Goal: Check status

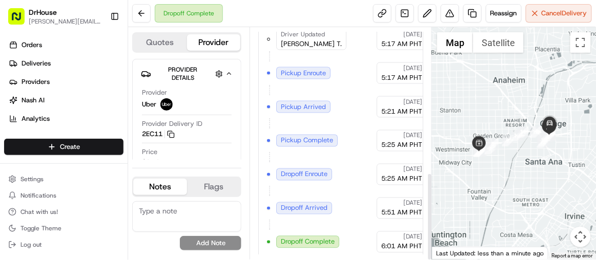
scroll to position [304, 0]
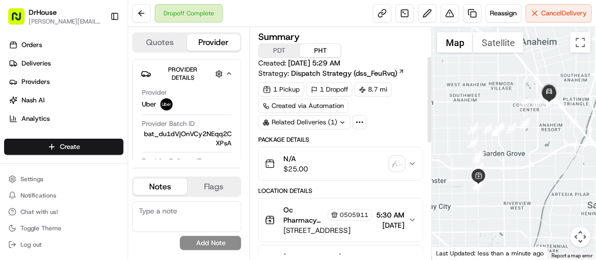
scroll to position [77, 0]
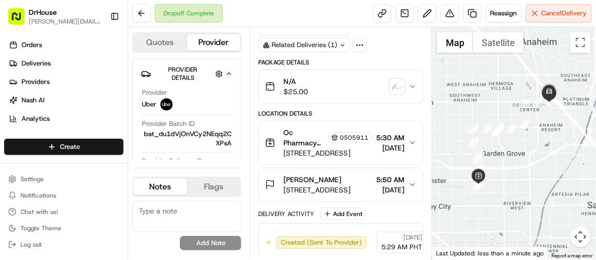
click at [428, 102] on div "Summary PDT PHT Created: 08/23/2025 5:29 AM Strategy: Dispatch Strategy (dss_Fe…" at bounding box center [341, 143] width 182 height 233
drag, startPoint x: 429, startPoint y: 102, endPoint x: 421, endPoint y: 158, distance: 56.5
click at [421, 158] on div "Summary PDT PHT Created: 08/23/2025 5:29 AM Strategy: Dispatch Strategy (dss_Fe…" at bounding box center [341, 143] width 182 height 233
click at [422, 153] on button "Oc Pharmacy Manager Manager 0505911 14150 Brookhurst St., Garden Grove, CA 9284…" at bounding box center [341, 142] width 164 height 43
click at [424, 161] on div "Summary PDT PHT Created: 08/23/2025 5:29 AM Strategy: Dispatch Strategy (dss_Fe…" at bounding box center [341, 143] width 182 height 233
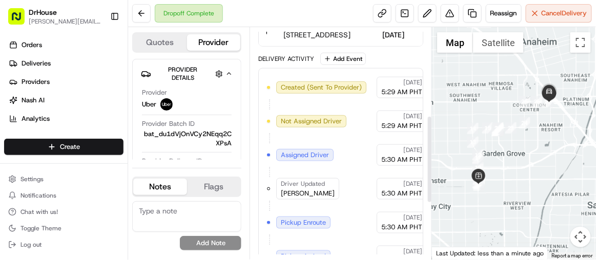
scroll to position [155, 0]
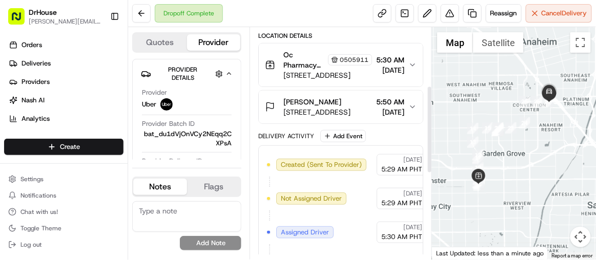
drag, startPoint x: 429, startPoint y: 143, endPoint x: 428, endPoint y: 214, distance: 70.2
click at [428, 173] on div at bounding box center [430, 130] width 4 height 86
click at [428, 214] on div at bounding box center [430, 205] width 4 height 86
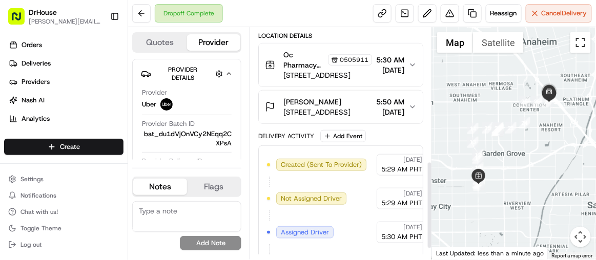
click at [429, 244] on div at bounding box center [430, 205] width 4 height 86
